Goal: Navigation & Orientation: Find specific page/section

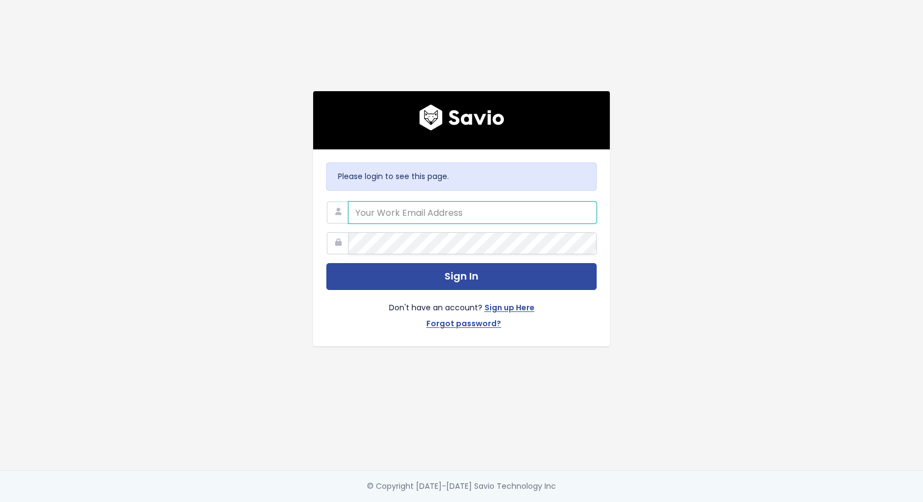
type input "product@haulerhero.com"
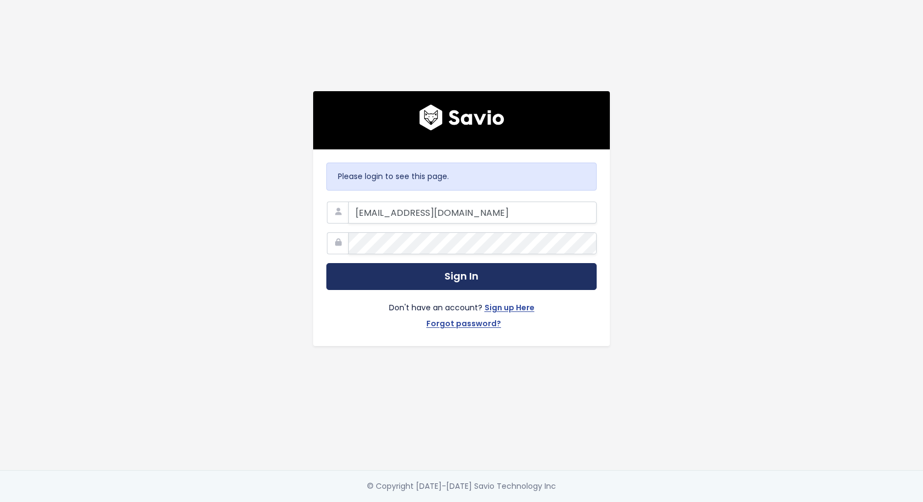
click at [464, 275] on button "Sign In" at bounding box center [461, 276] width 270 height 27
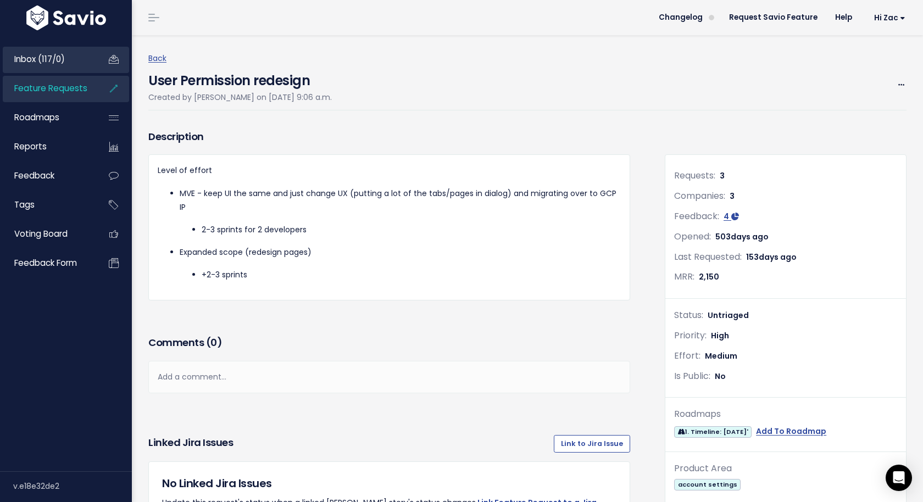
click at [69, 62] on link "Inbox (117/0)" at bounding box center [47, 59] width 88 height 25
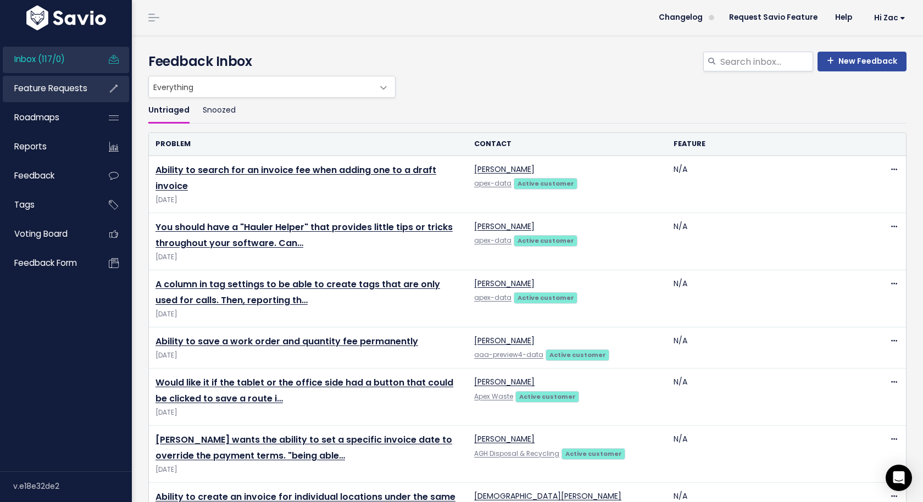
click at [67, 81] on link "Feature Requests" at bounding box center [47, 88] width 88 height 25
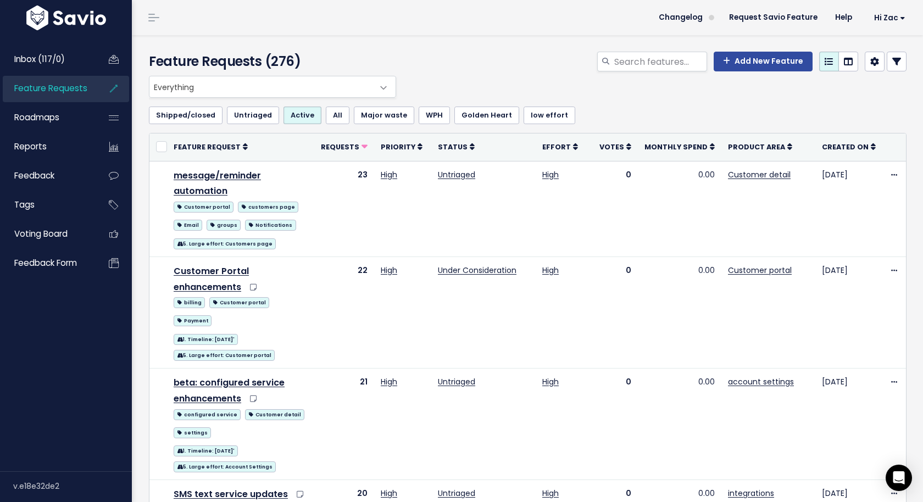
drag, startPoint x: 82, startPoint y: 114, endPoint x: 673, endPoint y: 5, distance: 600.7
click at [0, 0] on div "Inbox (117/0) Feature Requests Roadmaps Reports" at bounding box center [66, 251] width 132 height 502
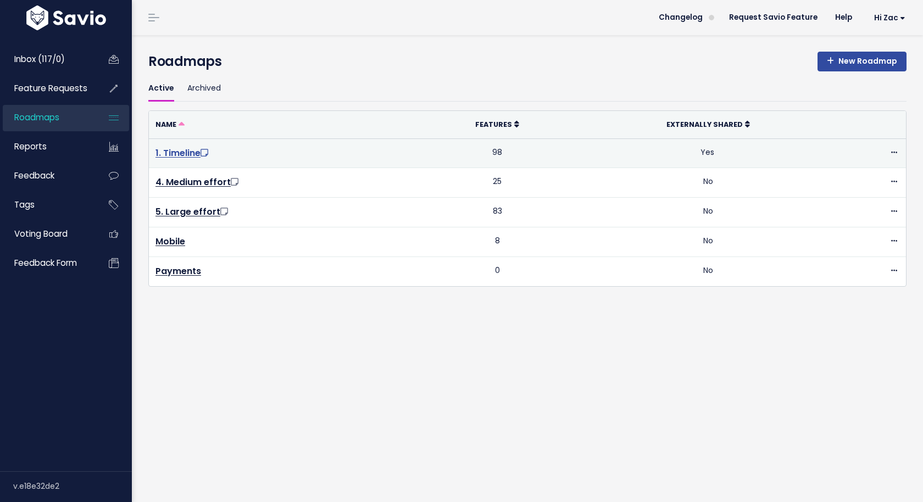
click at [185, 153] on link "1. Timeline" at bounding box center [183, 153] width 55 height 13
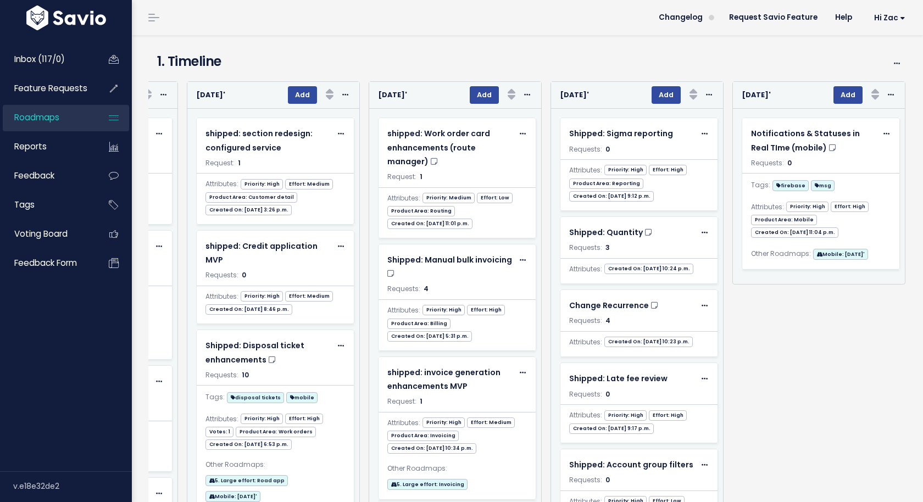
scroll to position [0, 3288]
